Goal: Information Seeking & Learning: Learn about a topic

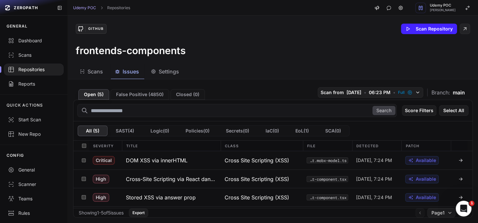
click at [35, 69] on div "Repositories" at bounding box center [34, 69] width 52 height 7
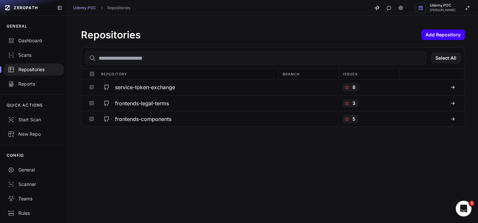
click at [431, 35] on button "Add Repository" at bounding box center [444, 35] width 44 height 10
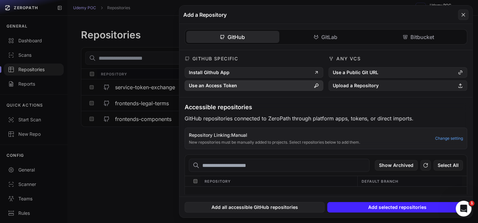
click at [278, 85] on button "Use an Access Token" at bounding box center [254, 85] width 139 height 10
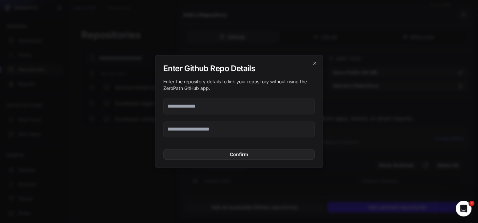
click at [226, 110] on input "text" at bounding box center [239, 106] width 152 height 16
paste input "**********"
type input "**********"
click at [183, 130] on input "text" at bounding box center [239, 129] width 152 height 16
paste input "**********"
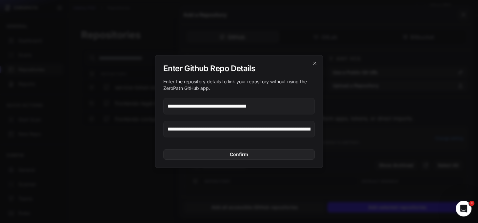
scroll to position [0, 152]
type input "**********"
click at [240, 154] on button "Confirm" at bounding box center [239, 154] width 152 height 10
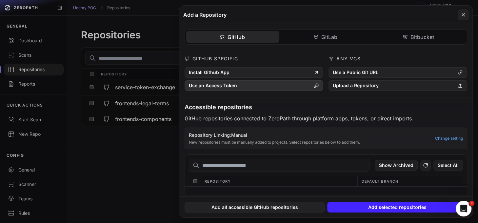
click at [242, 83] on button "Use an Access Token" at bounding box center [254, 85] width 139 height 10
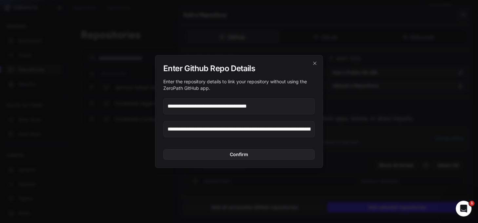
paste input "*****"
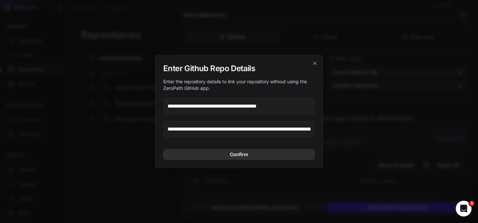
type input "**********"
click at [247, 155] on button "Confirm" at bounding box center [239, 154] width 152 height 10
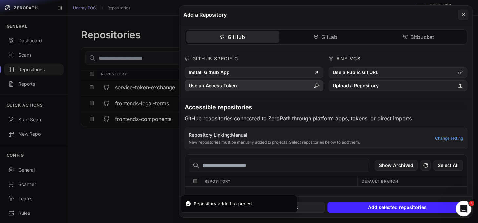
click at [240, 85] on button "Use an Access Token" at bounding box center [254, 85] width 139 height 10
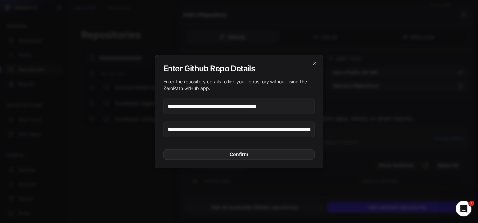
paste input "text"
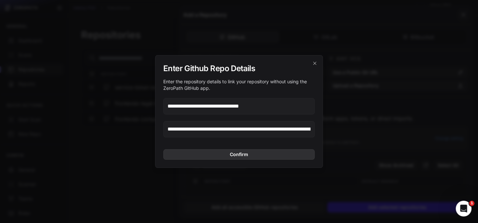
type input "**********"
click at [242, 153] on button "Confirm" at bounding box center [239, 154] width 152 height 10
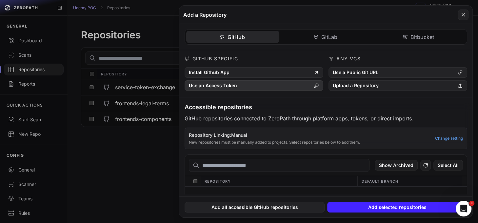
click at [231, 85] on button "Use an Access Token" at bounding box center [254, 85] width 139 height 10
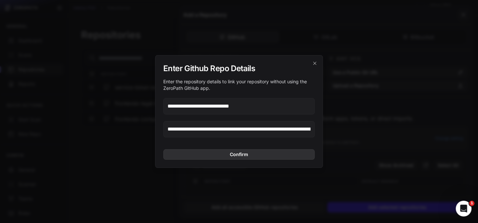
type input "**********"
click at [232, 153] on button "Confirm" at bounding box center [239, 154] width 152 height 10
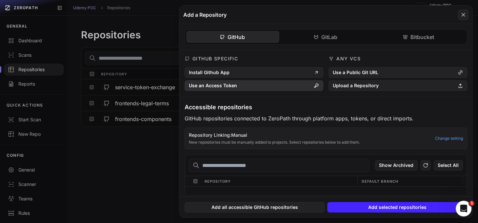
click at [229, 86] on button "Use an Access Token" at bounding box center [254, 85] width 139 height 10
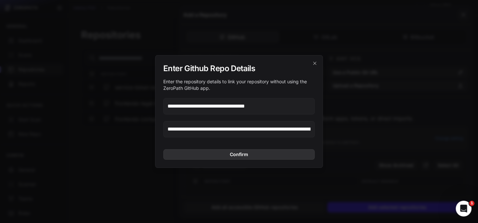
type input "**********"
click at [251, 154] on button "Confirm" at bounding box center [239, 154] width 152 height 10
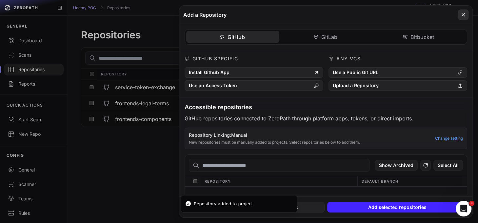
click at [462, 15] on icon at bounding box center [464, 15] width 6 height 8
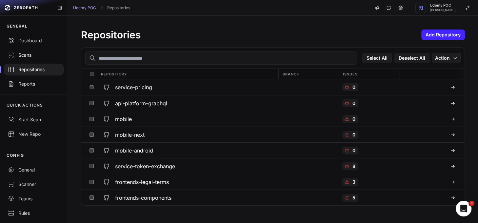
click at [31, 57] on div "Scans" at bounding box center [34, 55] width 52 height 7
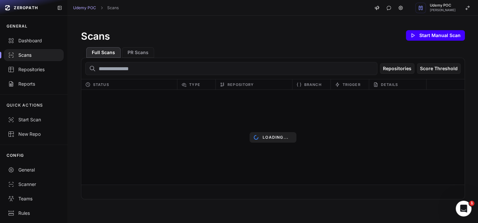
click at [425, 32] on button "Start Manual Scan" at bounding box center [435, 35] width 59 height 10
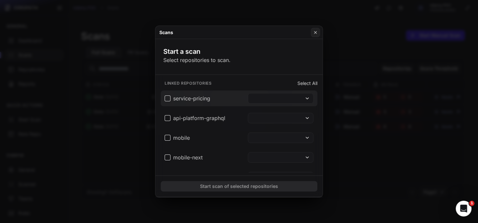
click at [168, 98] on span "service-pricing" at bounding box center [188, 98] width 46 height 8
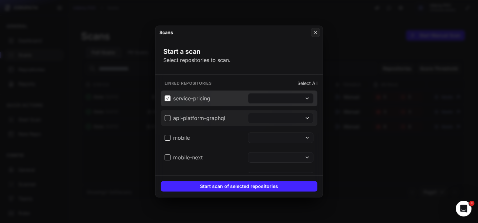
click at [167, 117] on span "api-platform-graphql" at bounding box center [195, 118] width 61 height 8
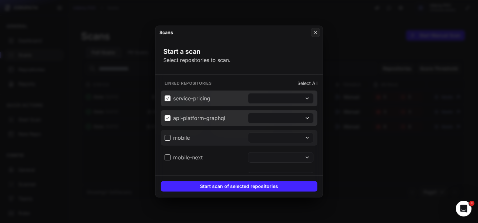
click at [167, 138] on span "mobile" at bounding box center [177, 138] width 25 height 8
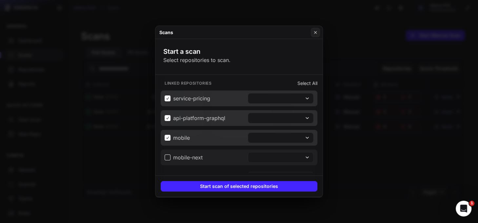
click at [166, 156] on span "mobile-next" at bounding box center [184, 158] width 38 height 8
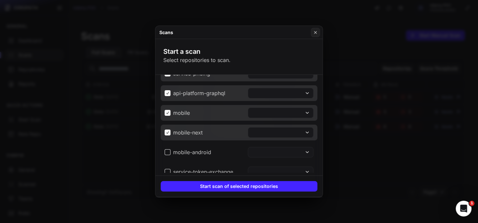
scroll to position [27, 0]
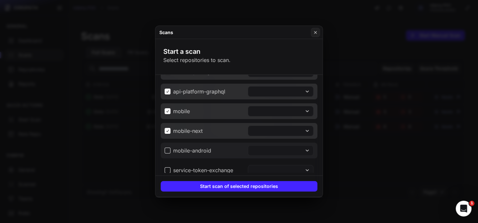
click at [169, 149] on span "mobile-android" at bounding box center [188, 151] width 47 height 8
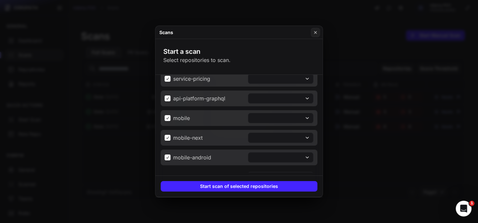
scroll to position [12, 0]
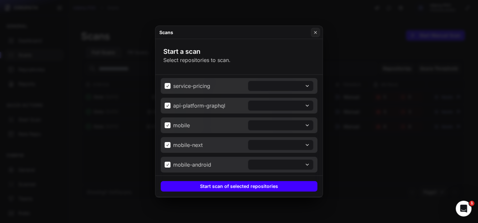
click at [253, 186] on button "Start scan of selected repositories" at bounding box center [239, 186] width 157 height 10
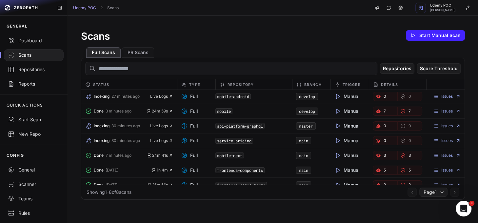
scroll to position [1, 0]
click at [384, 111] on span "7" at bounding box center [385, 110] width 2 height 5
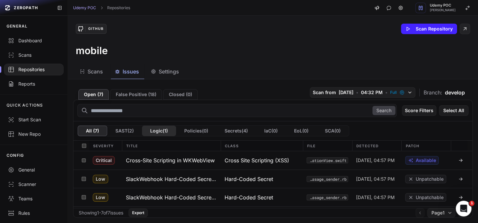
click at [160, 132] on button "Logic ( 1 )" at bounding box center [159, 131] width 34 height 10
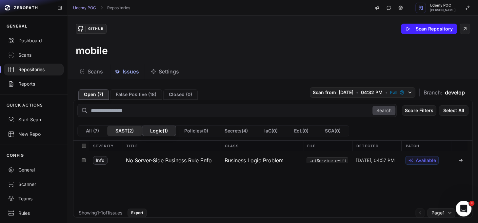
click at [125, 130] on button "SAST ( 2 )" at bounding box center [124, 131] width 35 height 10
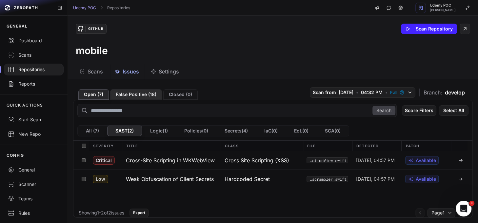
click at [141, 94] on button "False Positive ( 18 )" at bounding box center [136, 94] width 52 height 10
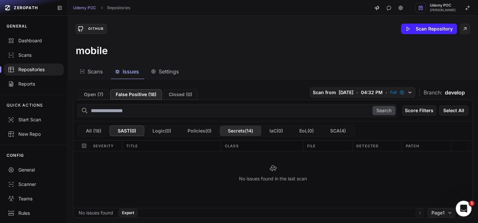
click at [248, 128] on button "Secrets ( 14 )" at bounding box center [241, 131] width 42 height 10
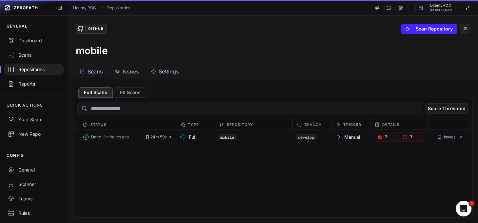
click at [102, 73] on span "Scans" at bounding box center [95, 72] width 15 height 8
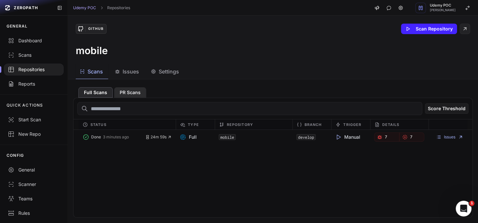
click at [128, 91] on button "PR Scans" at bounding box center [130, 92] width 32 height 10
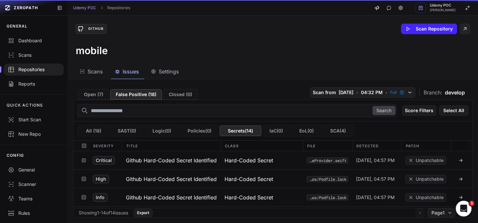
click at [128, 72] on span "Issues" at bounding box center [131, 72] width 16 height 8
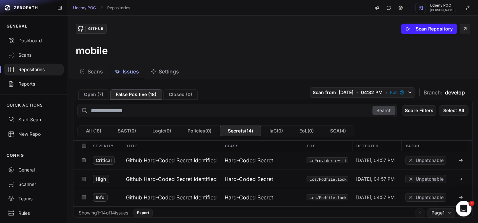
click at [96, 74] on span "Scans" at bounding box center [95, 72] width 15 height 8
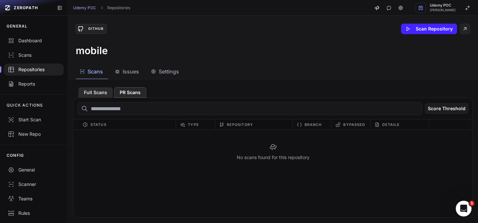
click at [100, 92] on button "Full Scans" at bounding box center [95, 92] width 34 height 10
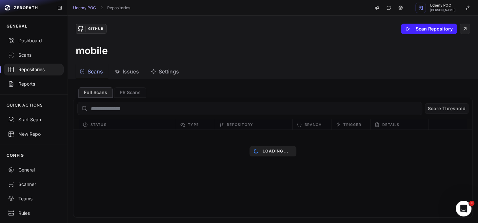
click at [165, 72] on span "Settings" at bounding box center [169, 72] width 20 height 8
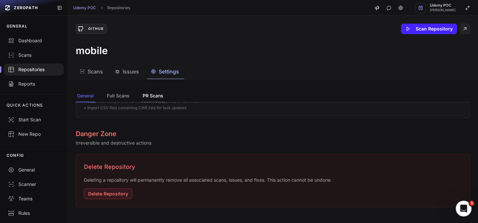
click at [144, 93] on button "PR Scans" at bounding box center [152, 96] width 23 height 12
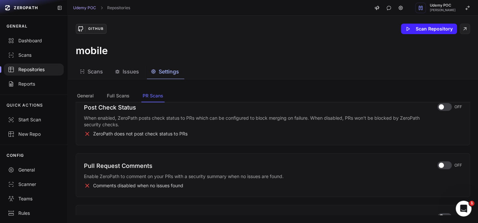
scroll to position [90, 0]
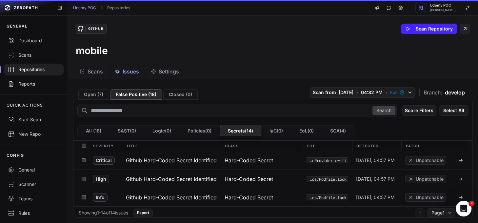
click at [121, 72] on div "Issues" at bounding box center [127, 72] width 24 height 8
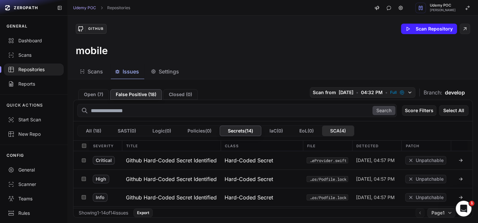
click at [343, 129] on button "SCA ( 4 )" at bounding box center [338, 131] width 32 height 10
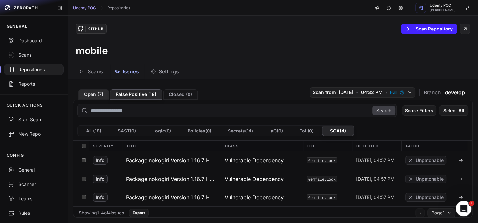
click at [96, 94] on button "Open ( 7 )" at bounding box center [93, 94] width 31 height 10
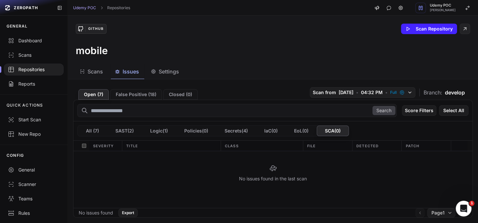
click at [39, 69] on div "Repositories" at bounding box center [34, 69] width 52 height 7
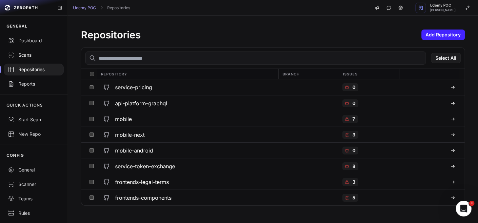
click at [25, 55] on div "Scans" at bounding box center [34, 55] width 52 height 7
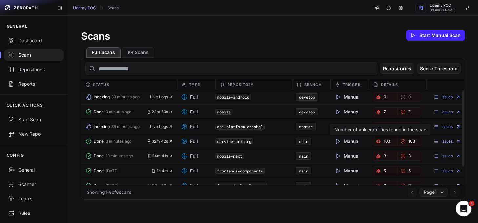
click at [377, 139] on link "103" at bounding box center [385, 141] width 25 height 9
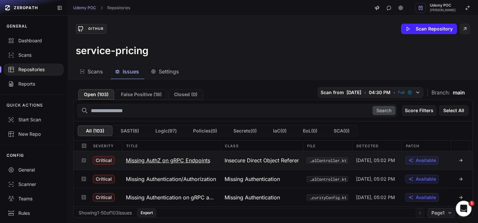
click at [461, 159] on icon at bounding box center [461, 159] width 1 height 1
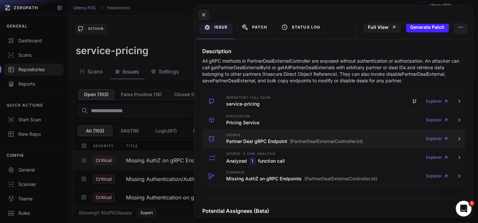
scroll to position [89, 0]
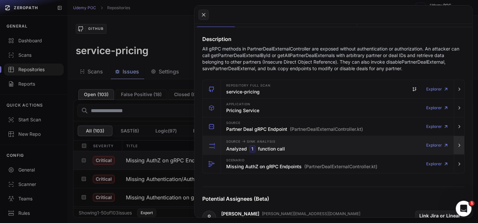
click at [457, 143] on icon "button" at bounding box center [459, 145] width 5 height 5
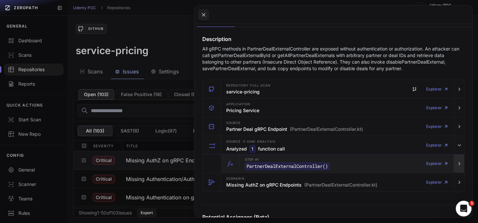
click at [457, 162] on icon "button" at bounding box center [459, 163] width 5 height 5
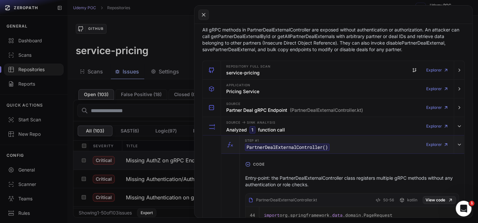
scroll to position [104, 0]
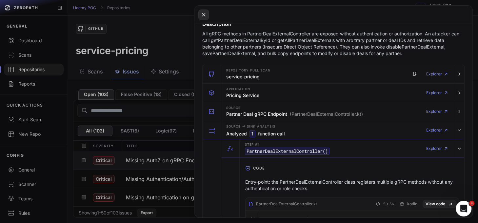
click at [203, 12] on icon at bounding box center [204, 15] width 6 height 8
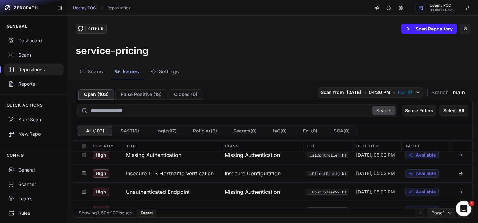
scroll to position [61, 0]
click at [135, 132] on button "SAST ( 6 )" at bounding box center [130, 131] width 35 height 10
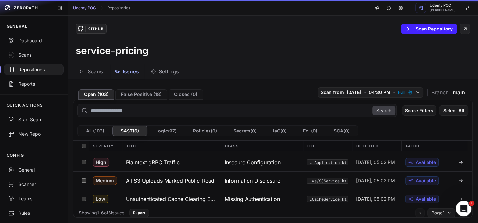
scroll to position [52, 0]
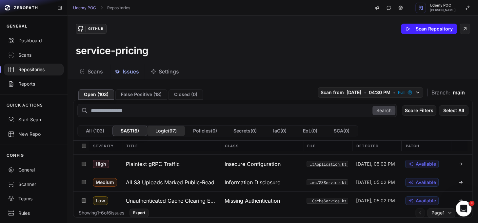
click at [165, 132] on button "Logic ( 97 )" at bounding box center [166, 131] width 38 height 10
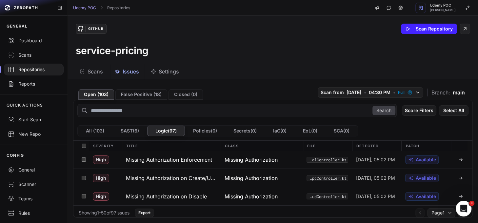
scroll to position [328, 0]
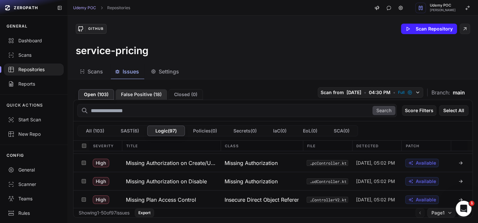
click at [138, 93] on button "False Positive ( 18 )" at bounding box center [141, 94] width 52 height 10
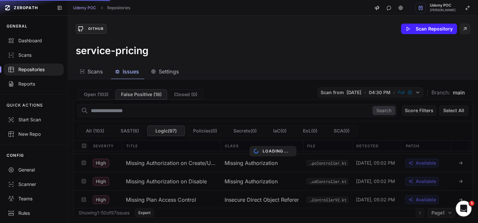
scroll to position [125, 0]
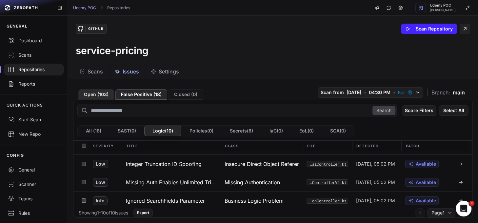
click at [100, 95] on button "Open ( 103 )" at bounding box center [96, 94] width 36 height 10
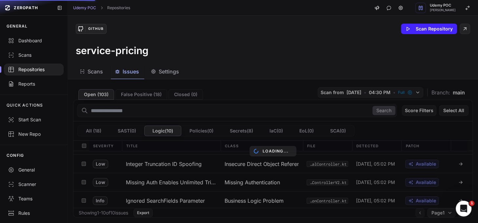
scroll to position [328, 0]
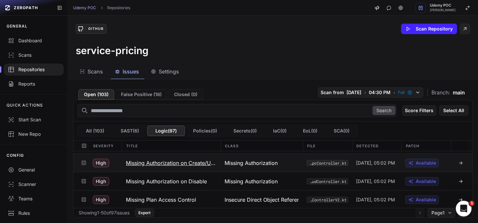
click at [458, 162] on icon at bounding box center [460, 162] width 5 height 5
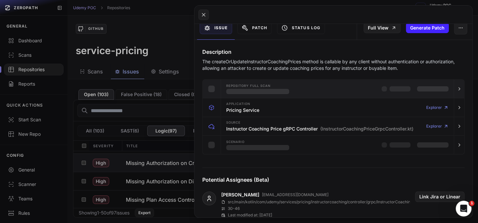
scroll to position [76, 0]
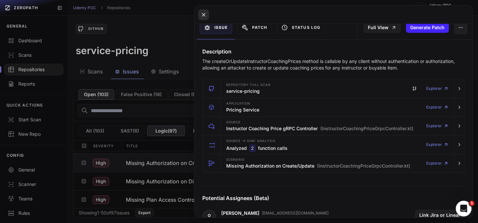
click at [202, 12] on icon at bounding box center [204, 15] width 6 height 8
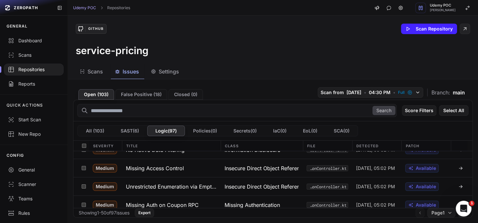
scroll to position [545, 0]
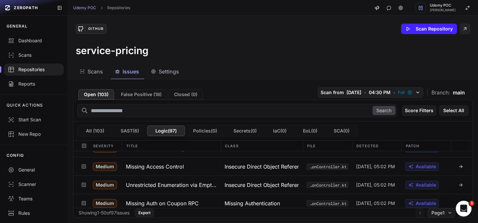
click at [96, 72] on span "Scans" at bounding box center [95, 72] width 15 height 8
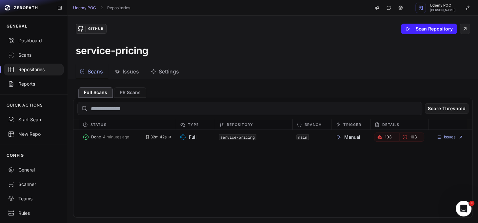
click at [31, 70] on div "Repositories" at bounding box center [34, 69] width 52 height 7
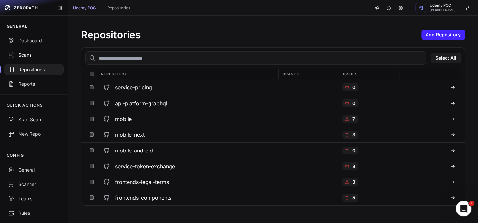
click at [24, 56] on div "Scans" at bounding box center [34, 55] width 52 height 7
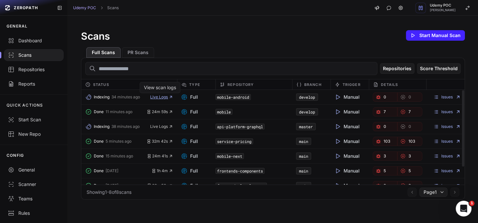
click at [160, 97] on span "Live Logs" at bounding box center [161, 96] width 23 height 5
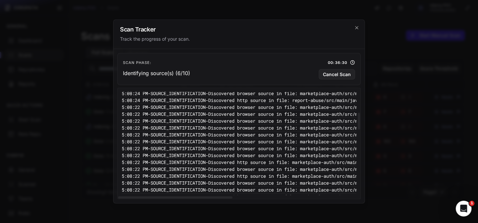
scroll to position [571, 0]
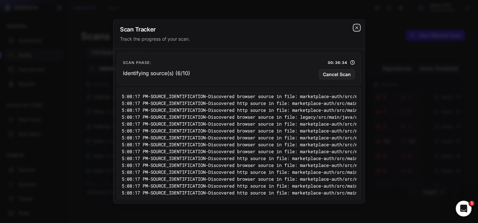
click at [358, 29] on icon "cross 2," at bounding box center [356, 27] width 5 height 5
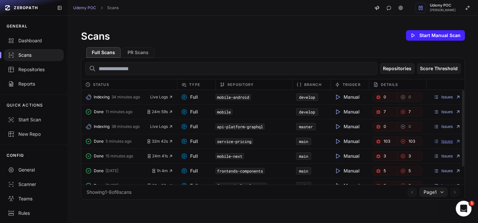
click at [446, 141] on link "Issues" at bounding box center [447, 141] width 27 height 5
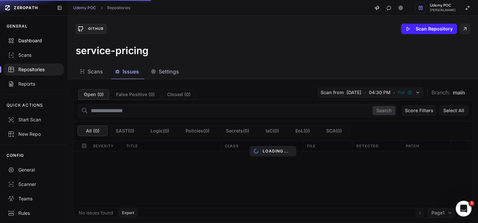
click at [39, 40] on div "Dashboard" at bounding box center [34, 40] width 52 height 7
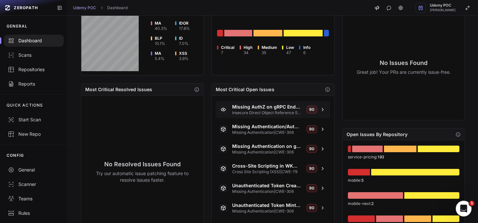
scroll to position [228, 0]
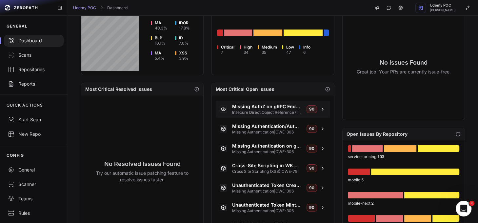
click at [276, 106] on span "Missing AuthZ on gRPC Endpoints" at bounding box center [266, 106] width 69 height 7
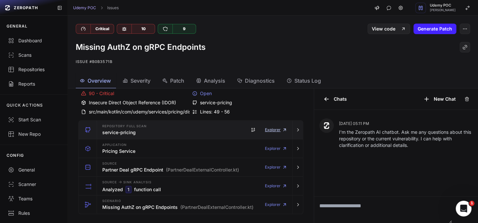
scroll to position [35, 0]
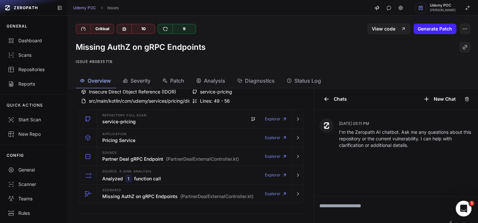
click at [222, 81] on span "Analysis" at bounding box center [214, 81] width 21 height 8
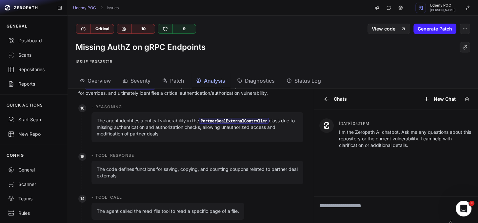
click at [96, 81] on span "Overview" at bounding box center [99, 81] width 23 height 8
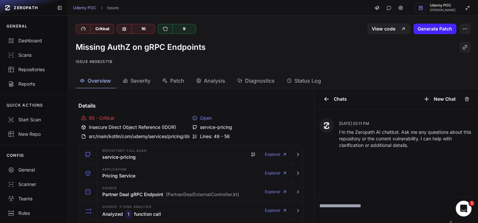
click at [222, 81] on span "Analysis" at bounding box center [214, 81] width 21 height 8
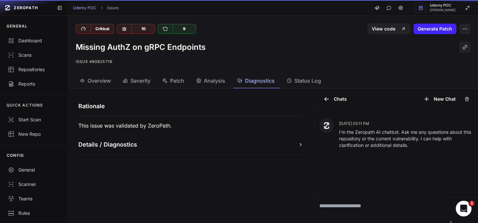
click at [270, 81] on span "Diagnostics" at bounding box center [260, 81] width 30 height 8
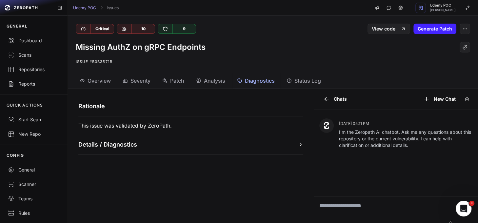
click at [301, 82] on span "Status Log" at bounding box center [308, 81] width 27 height 8
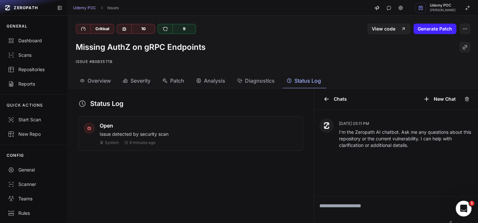
click at [93, 80] on span "Overview" at bounding box center [99, 81] width 23 height 8
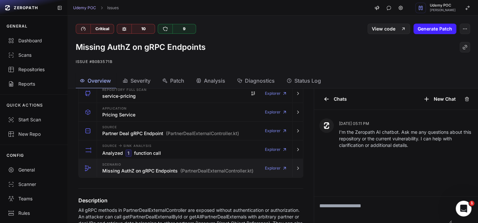
scroll to position [51, 0]
